Goal: Information Seeking & Learning: Learn about a topic

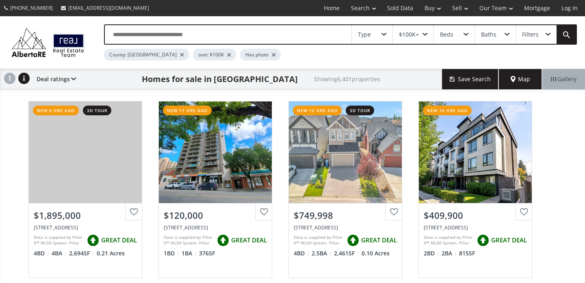
click at [518, 72] on div "Map" at bounding box center [520, 79] width 43 height 20
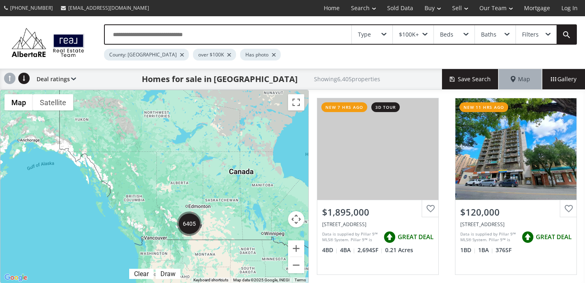
click at [426, 37] on div "$100K+" at bounding box center [413, 34] width 41 height 19
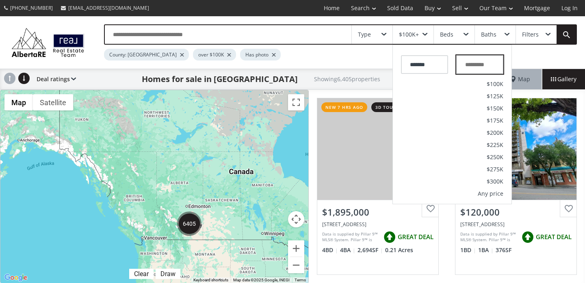
click at [472, 61] on input "text" at bounding box center [479, 64] width 47 height 19
type input "*********"
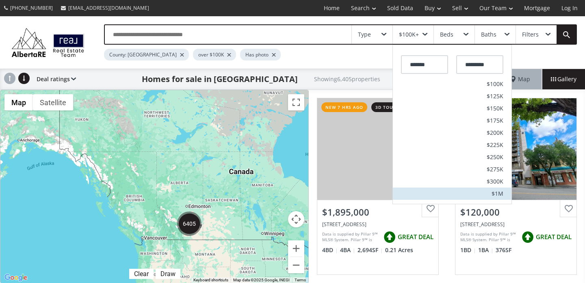
click at [499, 193] on span "$1M" at bounding box center [498, 194] width 12 height 6
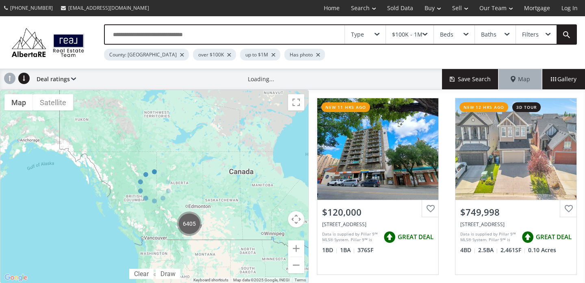
click at [403, 36] on div "$100K - 1M" at bounding box center [407, 35] width 30 height 6
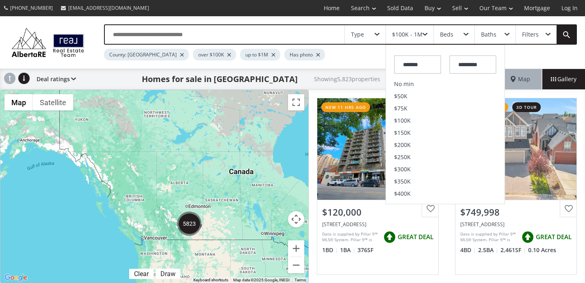
drag, startPoint x: 430, startPoint y: 67, endPoint x: 347, endPoint y: 59, distance: 83.2
click at [347, 59] on div "Type $100K - 1M ******* ********* No min $50K $75K $100K $150K $200K $250K $300…" at bounding box center [332, 42] width 489 height 36
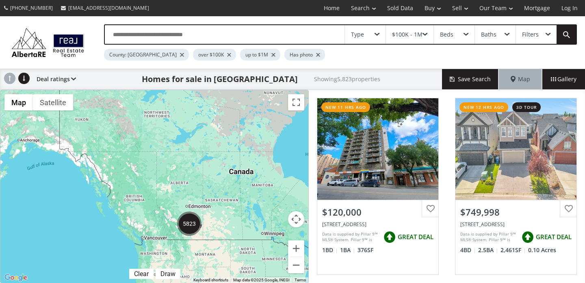
click at [402, 37] on div "$100K - 1M" at bounding box center [407, 35] width 30 height 6
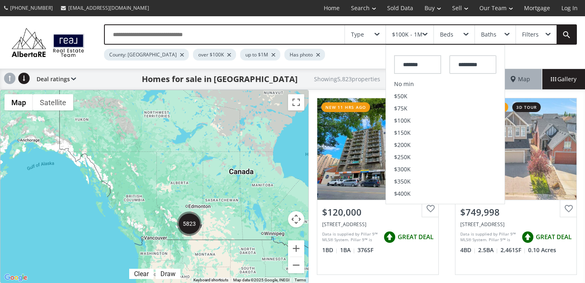
drag, startPoint x: 434, startPoint y: 65, endPoint x: 350, endPoint y: 65, distance: 84.1
click at [350, 65] on div "Type $100K - 1M ******* ********* No min $50K $75K $100K $150K $200K $250K $300…" at bounding box center [292, 42] width 585 height 52
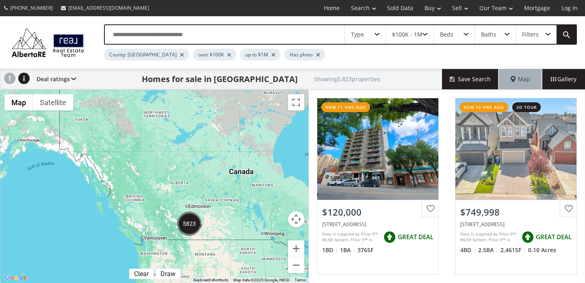
click at [392, 42] on div "$100K - 1M" at bounding box center [410, 34] width 48 height 19
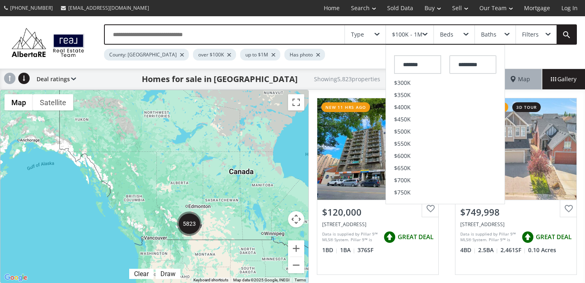
scroll to position [94, 0]
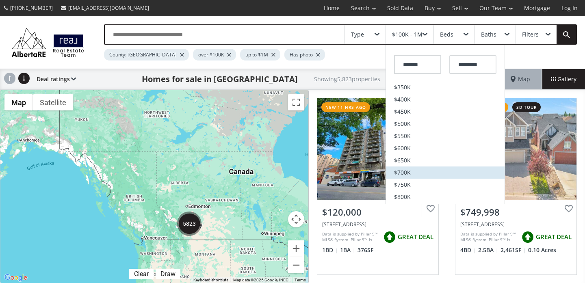
click at [402, 170] on span "$700K" at bounding box center [402, 173] width 17 height 6
type input "*******"
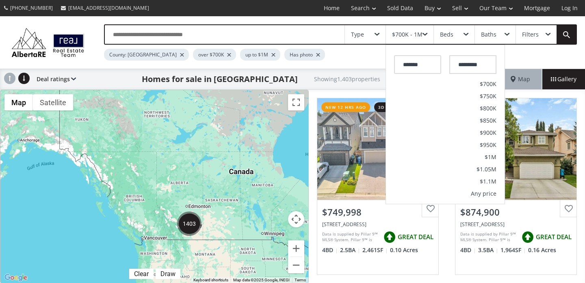
click at [336, 59] on div "County: Calgary over $700K up to $1M Has photo" at bounding box center [310, 53] width 412 height 16
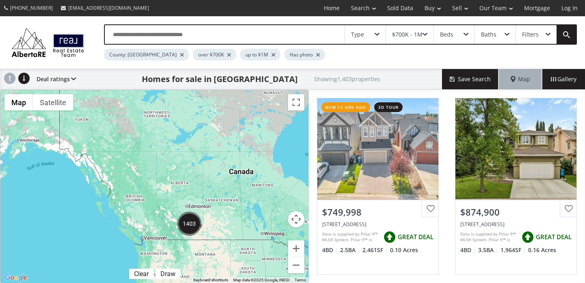
click at [459, 39] on div "Beds" at bounding box center [454, 34] width 41 height 19
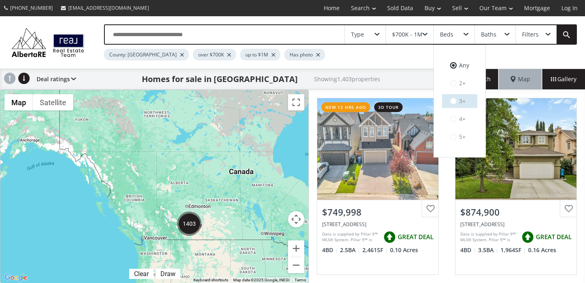
click at [455, 106] on label "3+" at bounding box center [459, 101] width 35 height 14
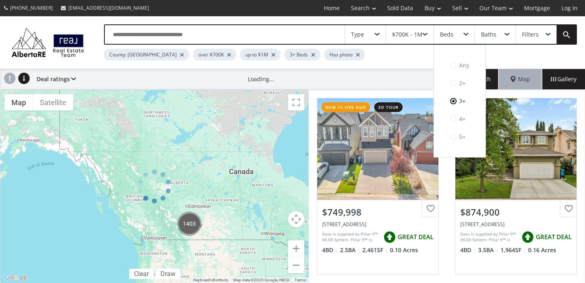
click at [499, 35] on div "Baths" at bounding box center [495, 34] width 41 height 19
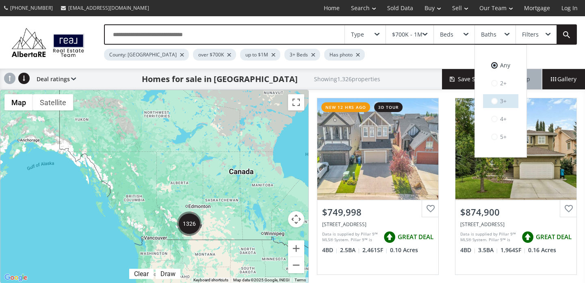
click at [496, 102] on span at bounding box center [494, 101] width 7 height 7
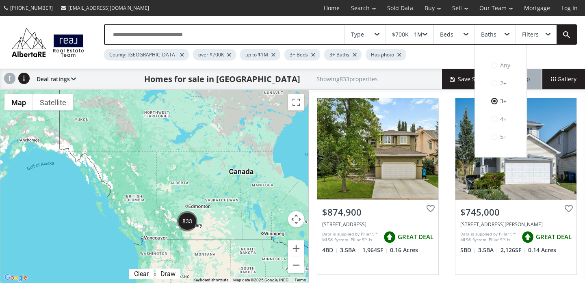
click at [438, 51] on div "County: Calgary over $700K up to $1M 3+ Beds 3+ Baths Has photo" at bounding box center [310, 53] width 412 height 16
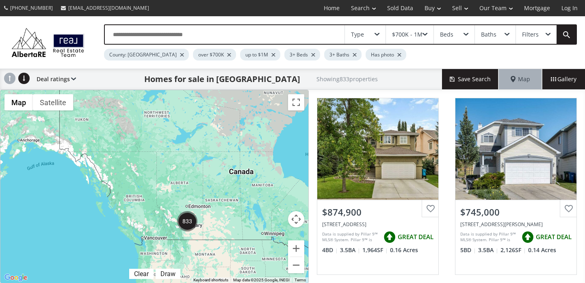
click at [379, 35] on span at bounding box center [377, 34] width 5 height 3
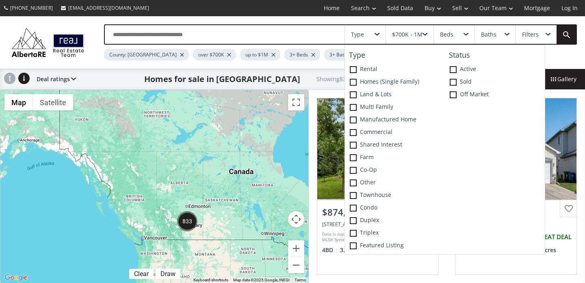
click at [379, 35] on span at bounding box center [377, 34] width 5 height 3
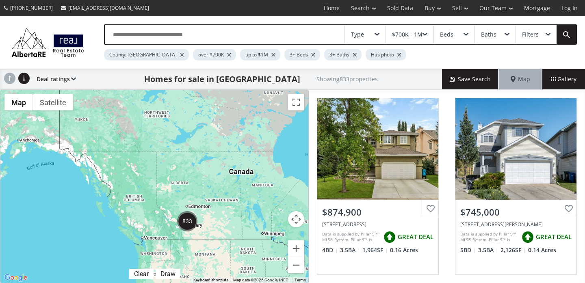
click at [533, 39] on div "Filters" at bounding box center [536, 34] width 41 height 19
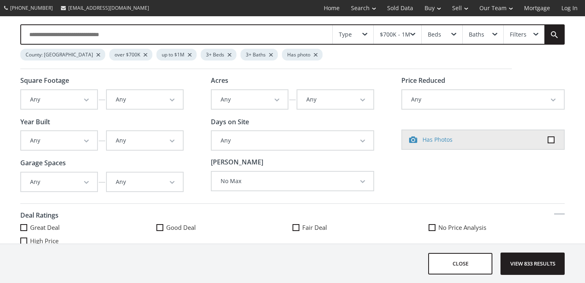
click at [533, 39] on div "Filters" at bounding box center [524, 34] width 41 height 19
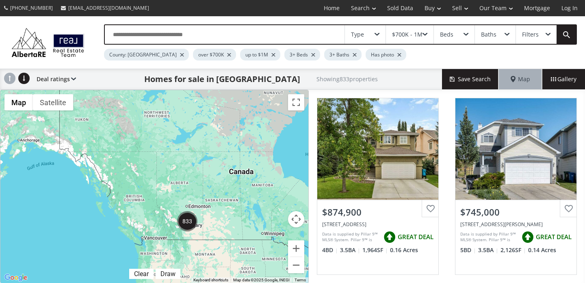
click at [533, 39] on div "Filters" at bounding box center [536, 34] width 41 height 19
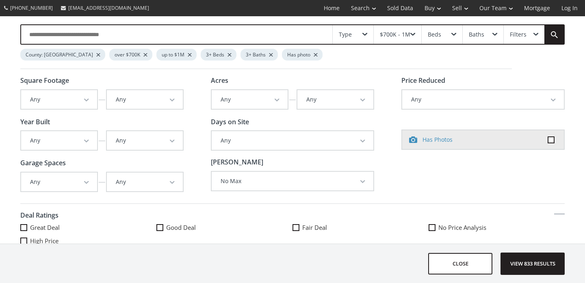
click at [87, 173] on button "Any" at bounding box center [59, 182] width 76 height 19
click at [61, 199] on link "Any" at bounding box center [59, 197] width 76 height 11
click at [70, 181] on button "Any" at bounding box center [59, 182] width 76 height 19
click at [34, 218] on link "2" at bounding box center [59, 218] width 76 height 11
click at [536, 33] on span at bounding box center [535, 34] width 5 height 3
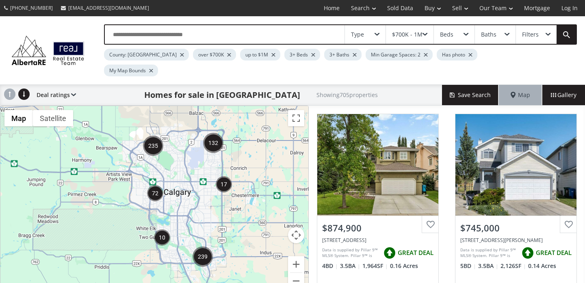
drag, startPoint x: 136, startPoint y: 182, endPoint x: 153, endPoint y: 208, distance: 30.8
click at [153, 208] on div "To navigate, press the arrow keys." at bounding box center [154, 202] width 308 height 193
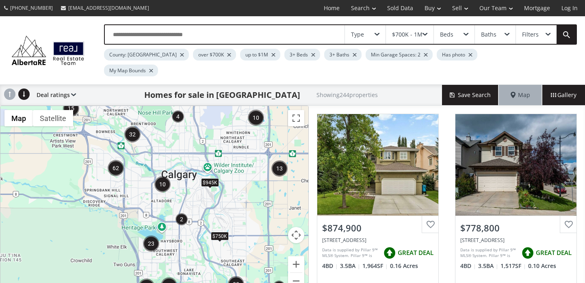
click at [116, 160] on img "62" at bounding box center [116, 168] width 16 height 16
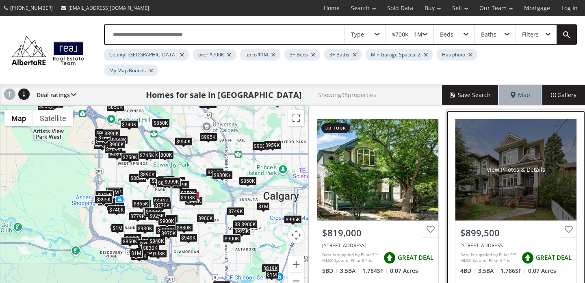
scroll to position [818, 0]
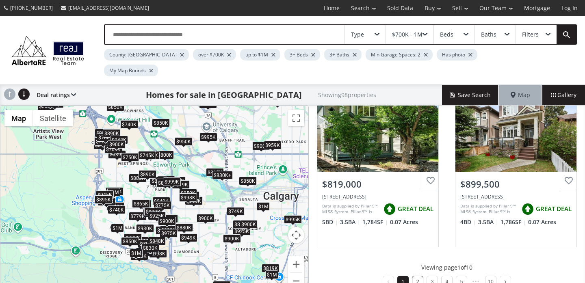
click at [416, 279] on link "2" at bounding box center [417, 282] width 3 height 6
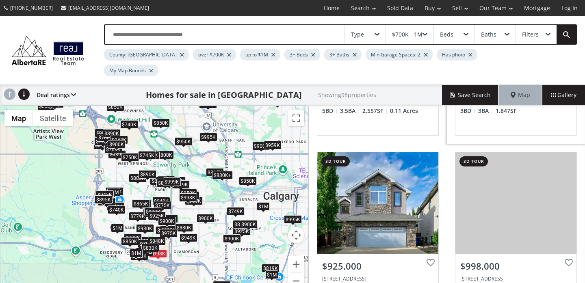
scroll to position [180, 0]
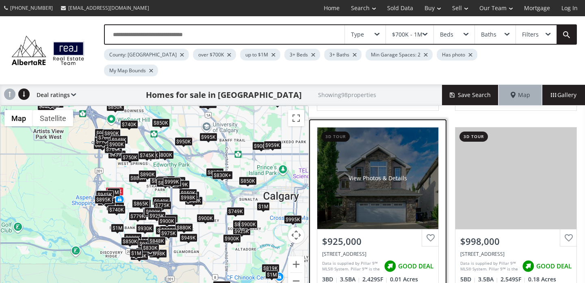
click at [395, 169] on div "View Photos & Details" at bounding box center [377, 179] width 121 height 102
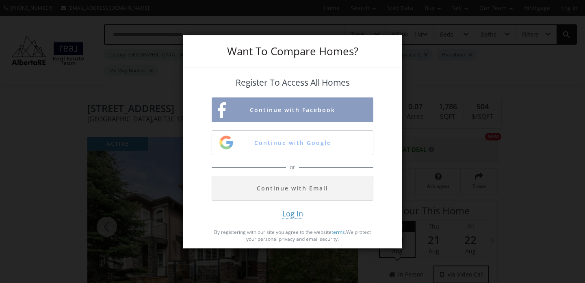
click at [342, 127] on div "Continue with Facebook Continue with Google" at bounding box center [293, 127] width 162 height 58
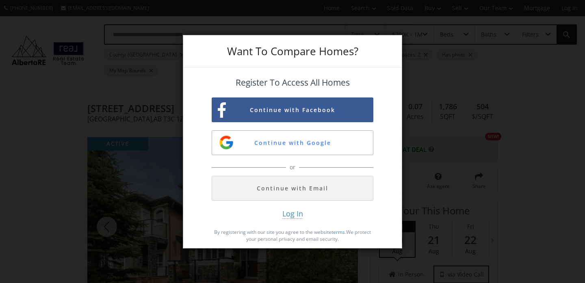
click at [32, 163] on div "Want To Compare Homes? Register To Access All Homes Continue with Facebook Cont…" at bounding box center [292, 141] width 585 height 283
click at [56, 165] on div "Want To Compare Homes? Register To Access All Homes Continue with Facebook Cont…" at bounding box center [292, 141] width 585 height 283
click at [284, 27] on div "Want To Compare Homes? Register To Access All Homes Continue with Facebook Cont…" at bounding box center [292, 141] width 585 height 283
